Goal: Transaction & Acquisition: Purchase product/service

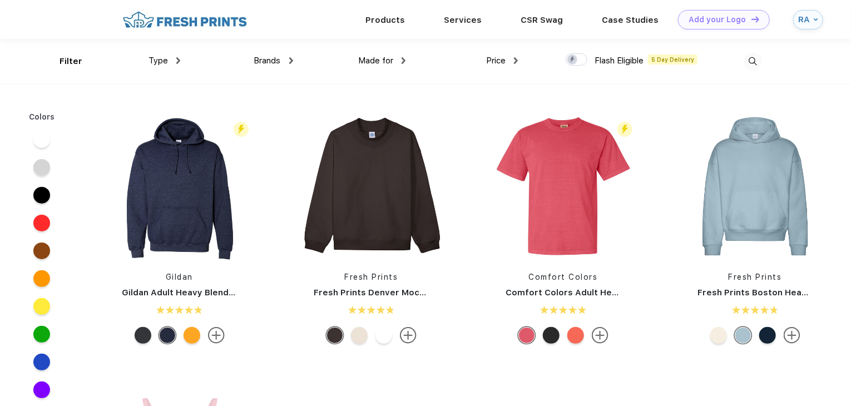
click at [179, 61] on img at bounding box center [178, 60] width 4 height 7
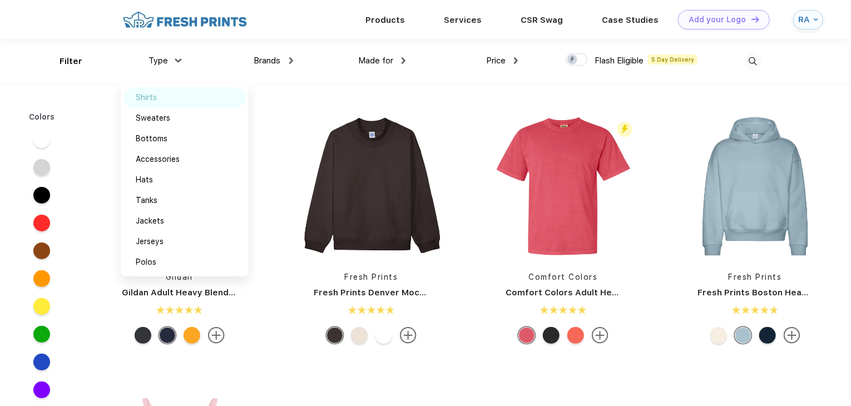
click at [147, 101] on div "Shirts" at bounding box center [146, 98] width 21 height 12
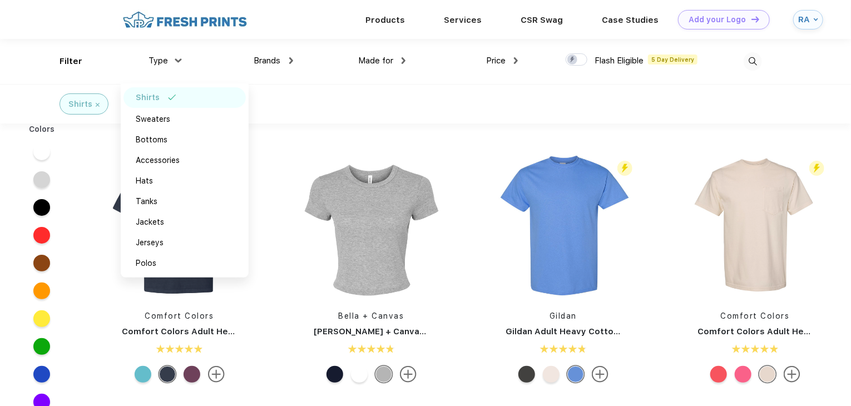
click at [39, 71] on div "Filter Type Shirts Sweaters Bottoms Accessories Hats Tanks Jackets Jerseys Polo…" at bounding box center [425, 61] width 851 height 45
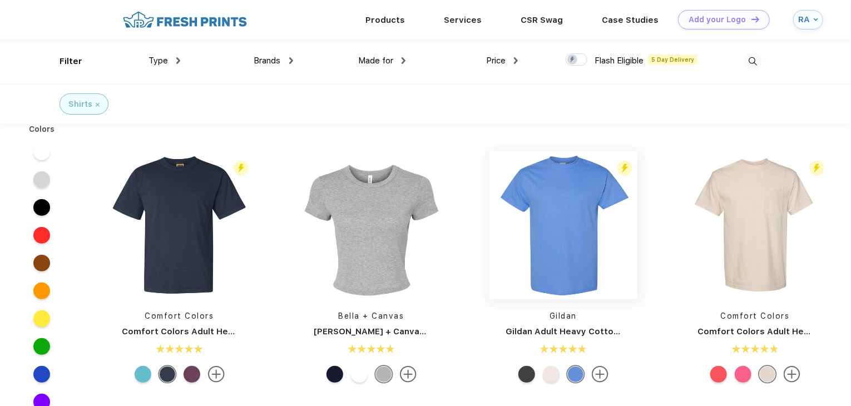
click at [557, 192] on img at bounding box center [564, 225] width 148 height 148
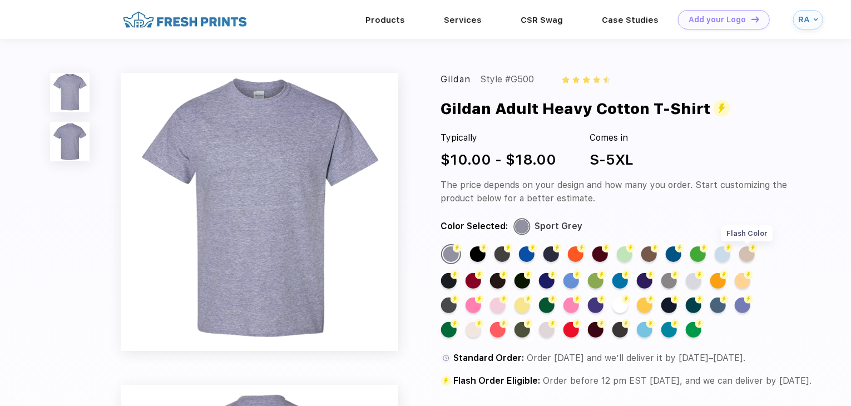
click at [747, 253] on div "Flash Color" at bounding box center [747, 254] width 16 height 16
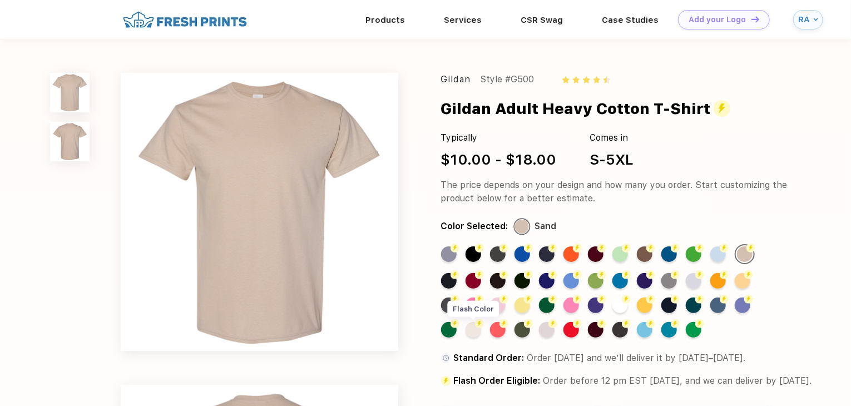
click at [475, 330] on div "Flash Color" at bounding box center [474, 330] width 16 height 16
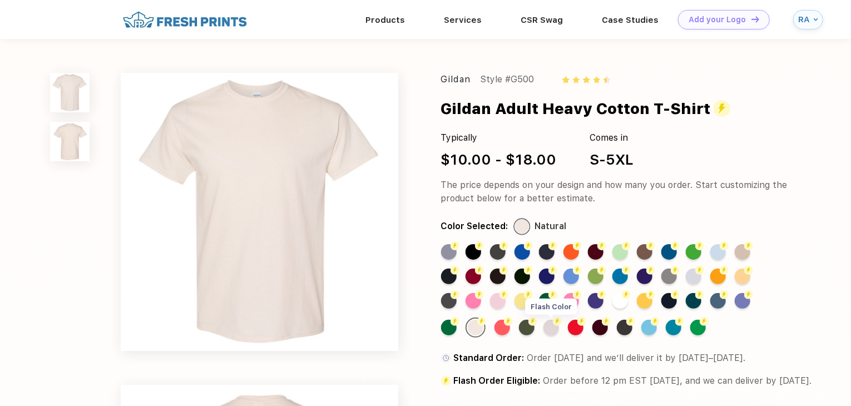
click at [554, 329] on div "Flash Color" at bounding box center [552, 328] width 16 height 16
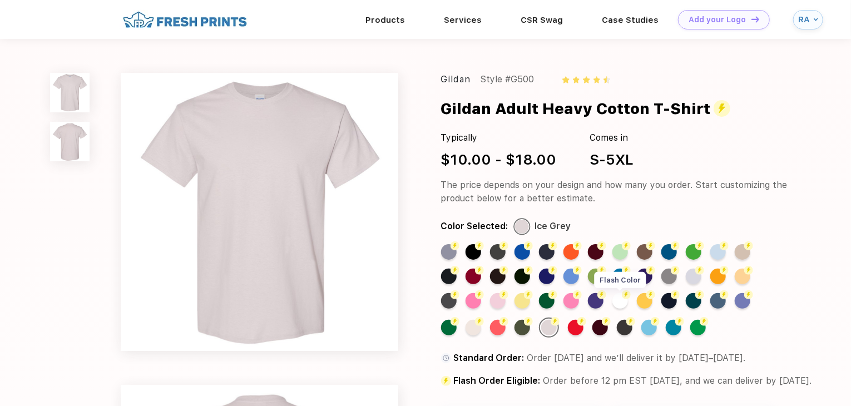
click at [619, 301] on div "Flash Color" at bounding box center [621, 301] width 16 height 16
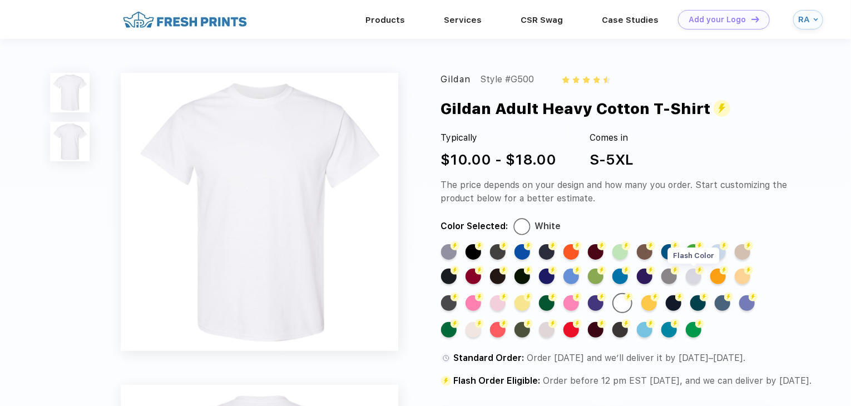
click at [695, 279] on div "Flash Color" at bounding box center [694, 277] width 16 height 16
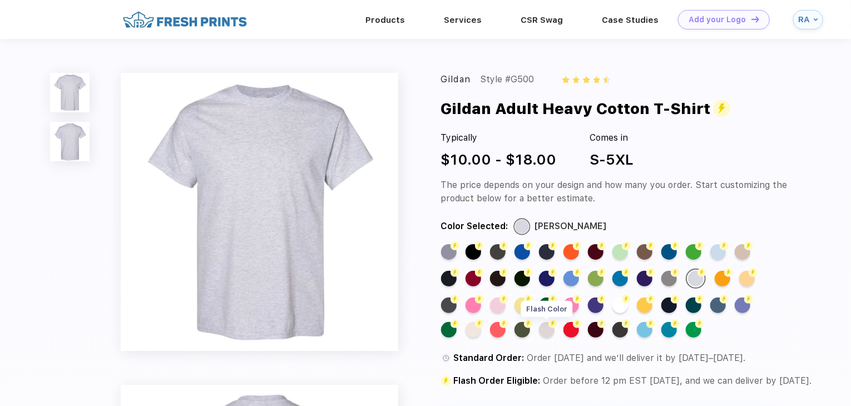
click at [552, 332] on div "Flash Color" at bounding box center [547, 330] width 16 height 16
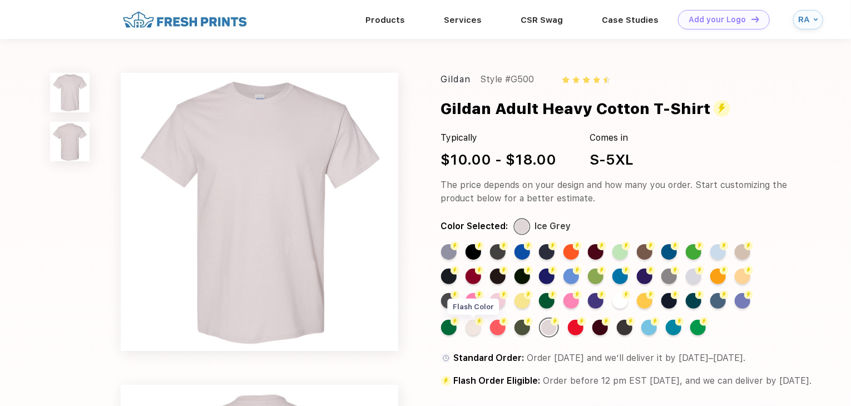
click at [477, 331] on div "Flash Color" at bounding box center [474, 328] width 16 height 16
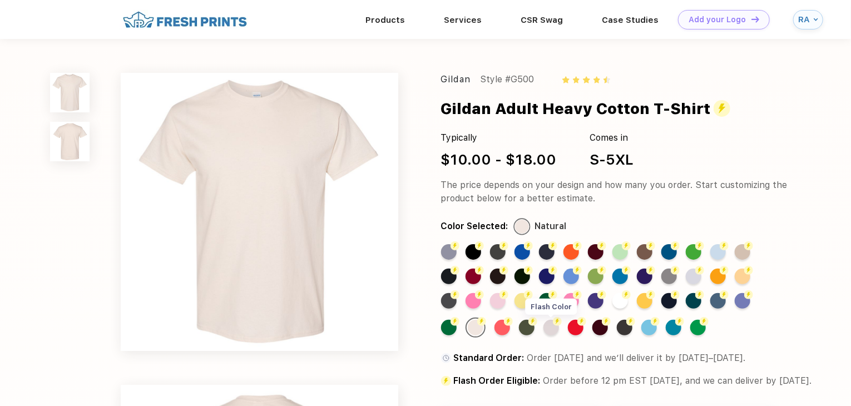
click at [554, 330] on div "Flash Color" at bounding box center [552, 328] width 16 height 16
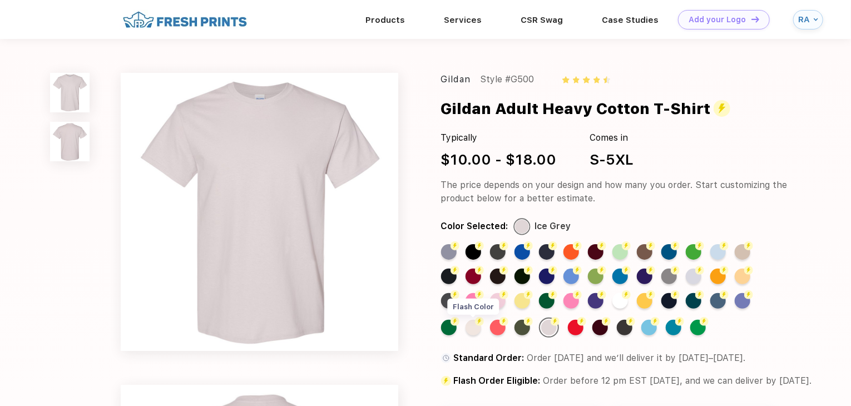
click at [476, 330] on div "Flash Color" at bounding box center [474, 328] width 16 height 16
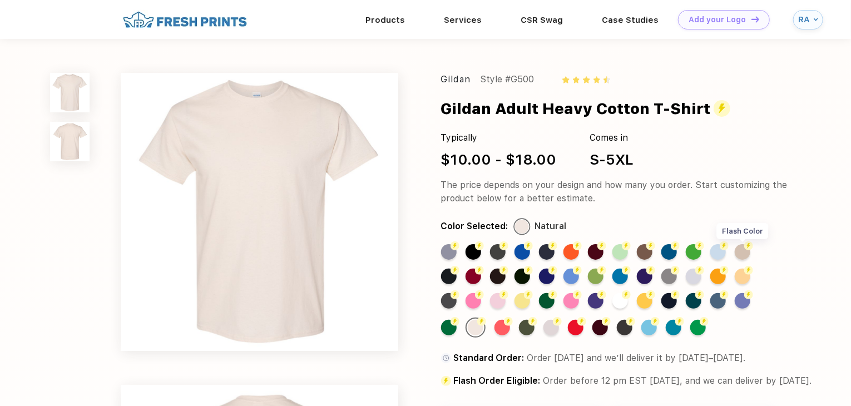
click at [742, 256] on div "Flash Color" at bounding box center [743, 252] width 16 height 16
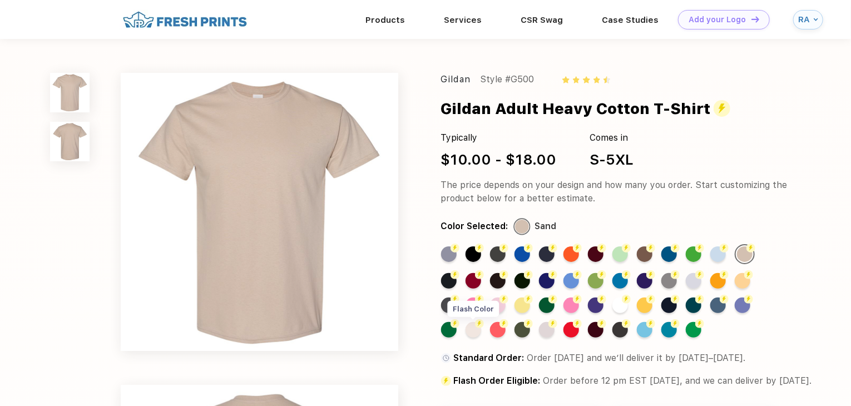
click at [476, 334] on div "Flash Color" at bounding box center [474, 330] width 16 height 16
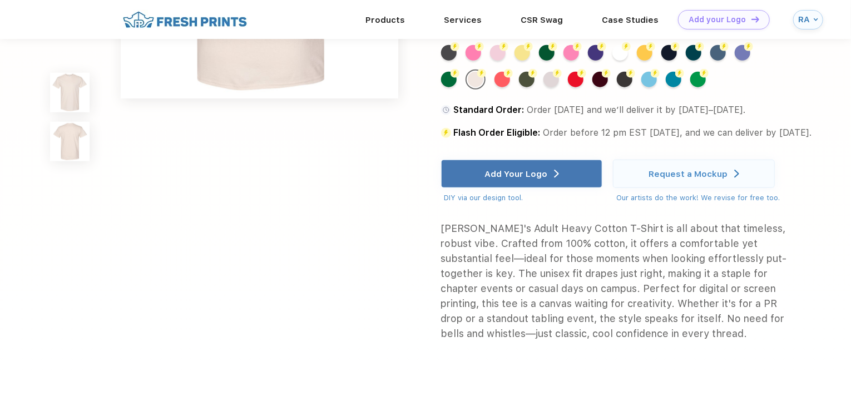
scroll to position [523, 0]
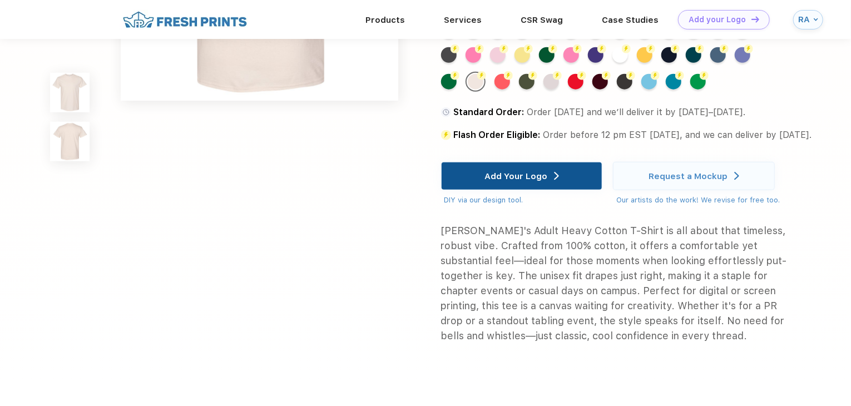
click at [565, 179] on div "Add Your Logo" at bounding box center [522, 176] width 162 height 28
